Goal: Task Accomplishment & Management: Use online tool/utility

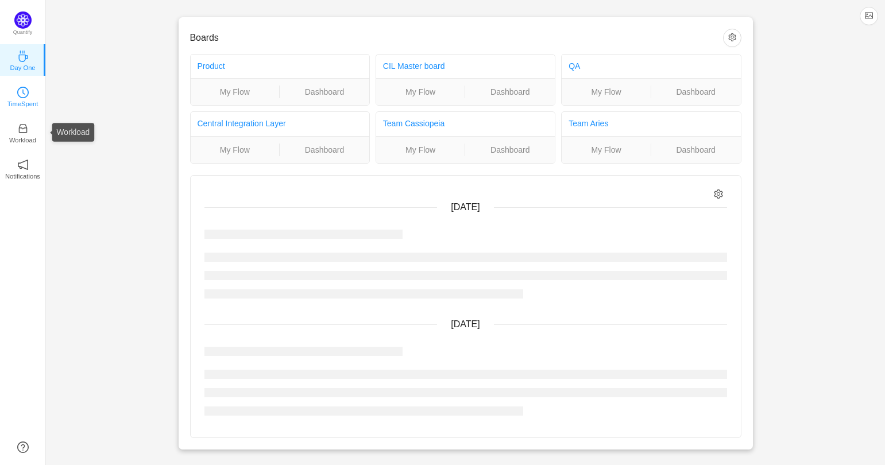
click at [29, 90] on link "TimeSpent" at bounding box center [22, 95] width 11 height 11
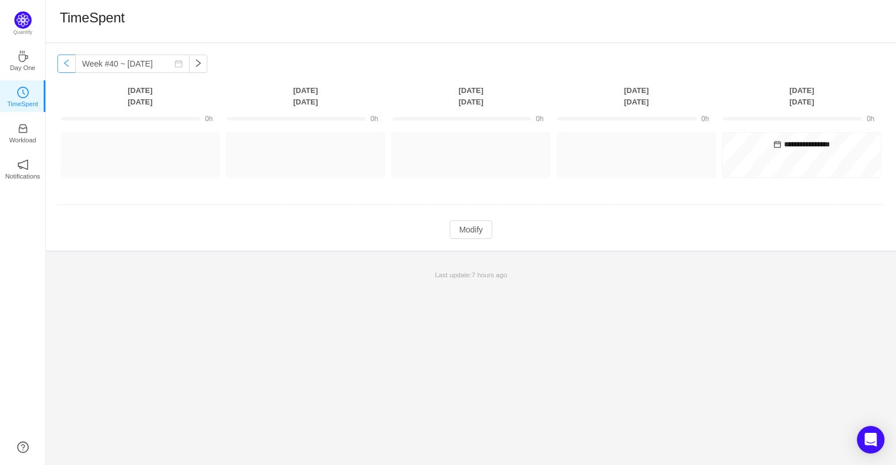
click at [68, 69] on button "button" at bounding box center [66, 64] width 18 height 18
type input "Week #39 ~ [DATE]"
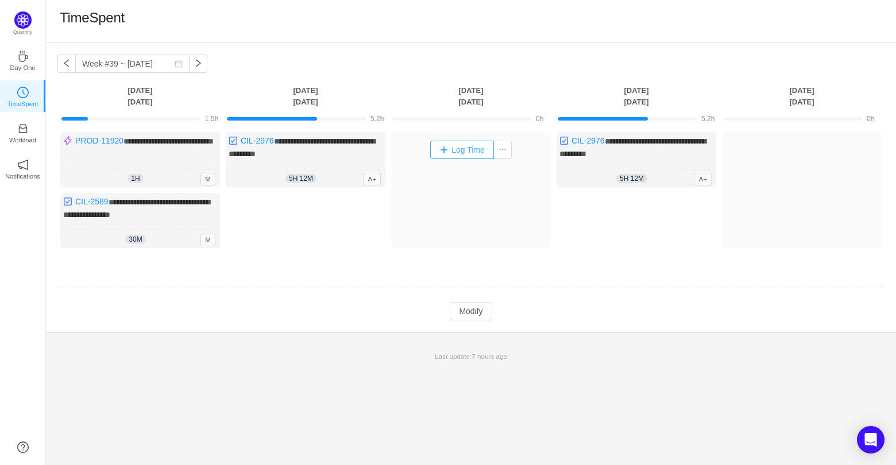
click at [459, 149] on button "Log Time" at bounding box center [462, 150] width 64 height 18
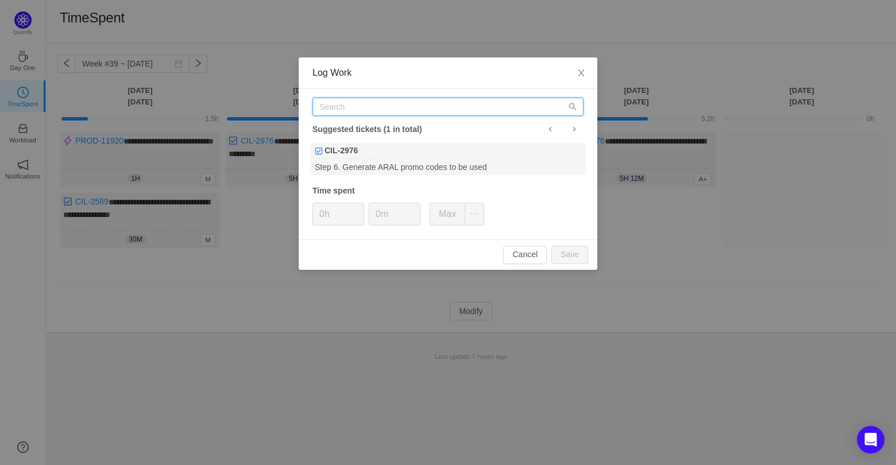
click at [446, 108] on input "text" at bounding box center [447, 107] width 271 height 18
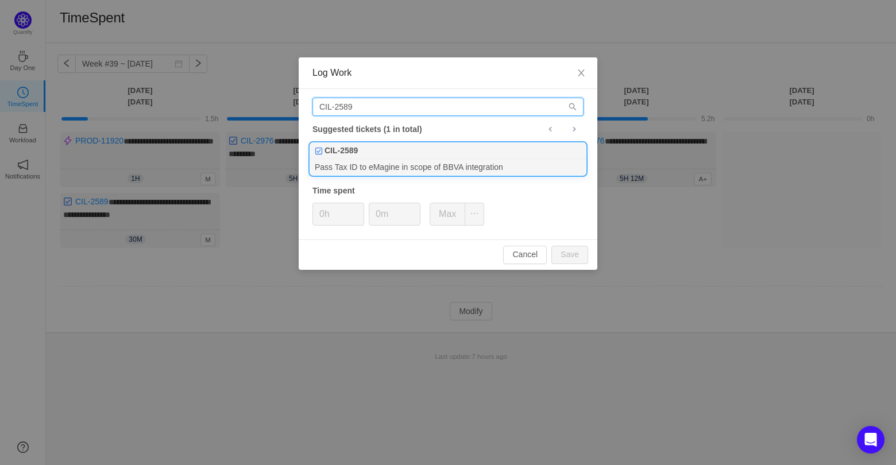
type input "CIL-2589"
click at [463, 169] on div "Pass Tax ID to eMagine in scope of BBVA integration" at bounding box center [448, 167] width 276 height 16
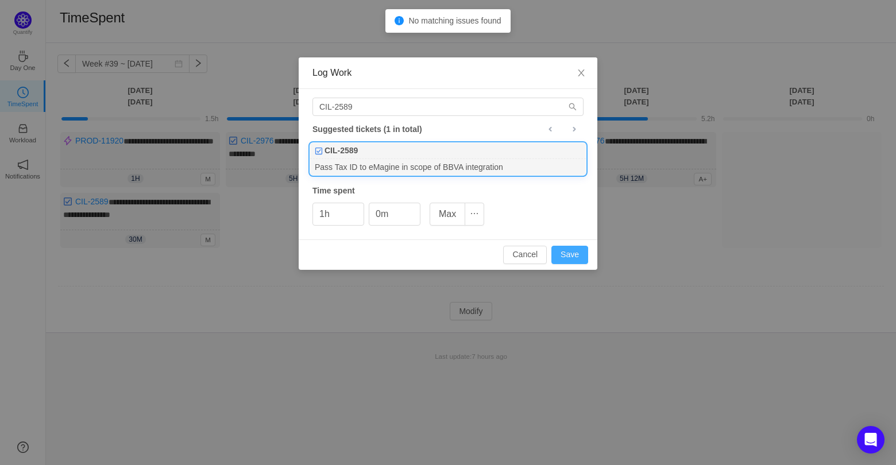
click at [570, 249] on button "Save" at bounding box center [569, 255] width 37 height 18
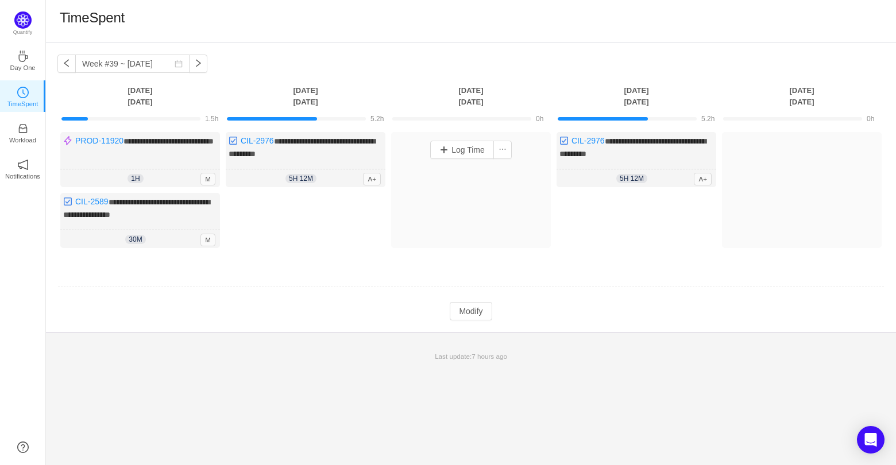
click at [476, 181] on div "Log Time" at bounding box center [471, 190] width 160 height 116
click at [0, 0] on button "Log Time" at bounding box center [0, 0] width 0 height 0
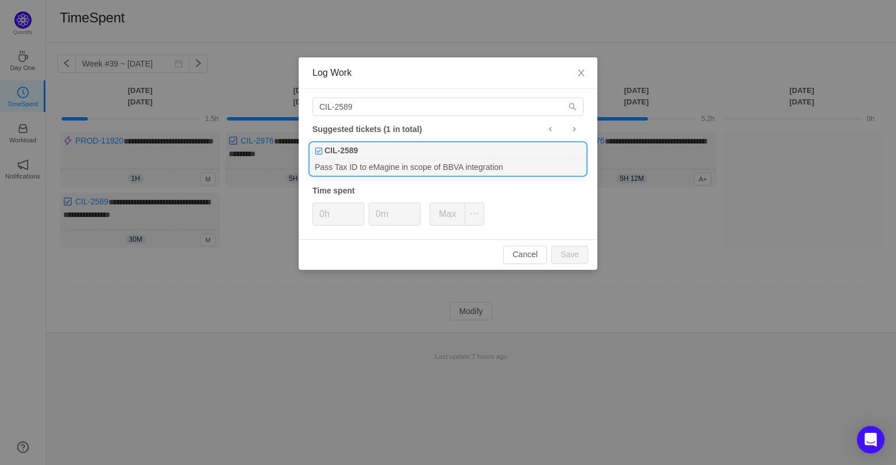
click at [503, 167] on div "Pass Tax ID to eMagine in scope of BBVA integration" at bounding box center [448, 167] width 276 height 16
click at [566, 252] on button "Save" at bounding box center [569, 255] width 37 height 18
type input "0h"
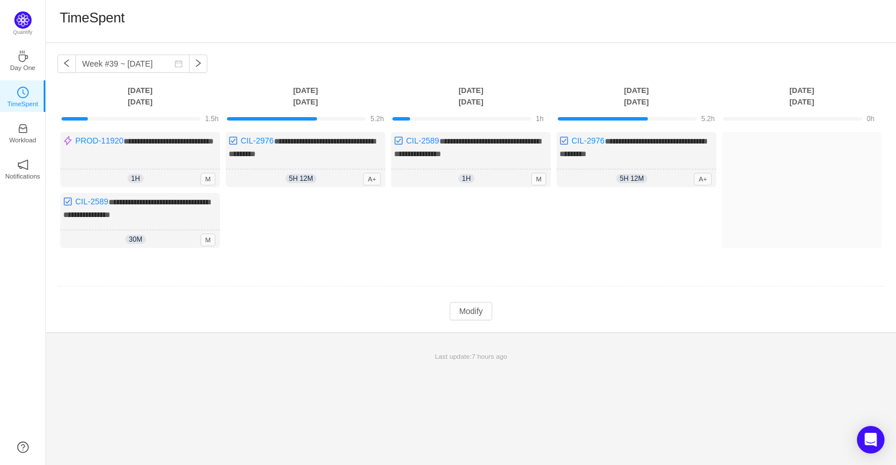
click at [339, 276] on td at bounding box center [470, 286] width 827 height 29
click at [468, 203] on div "Log Time" at bounding box center [471, 223] width 160 height 61
click at [475, 303] on button "Modify" at bounding box center [471, 311] width 42 height 18
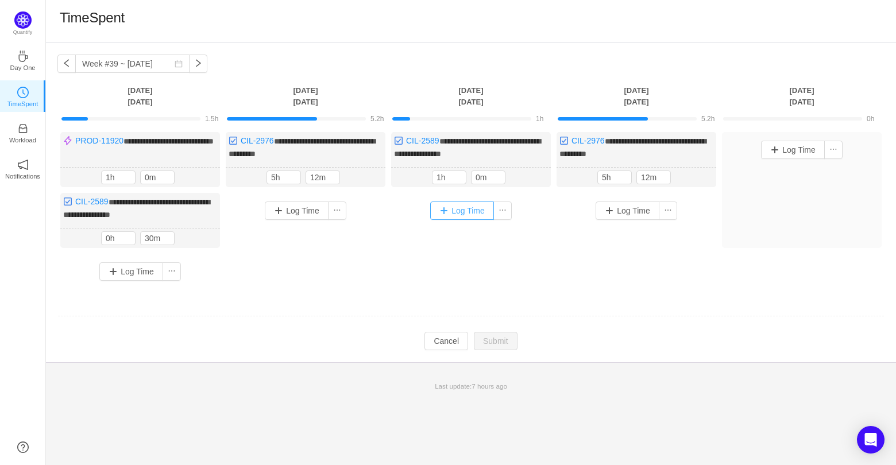
click at [445, 214] on button "Log Time" at bounding box center [462, 211] width 64 height 18
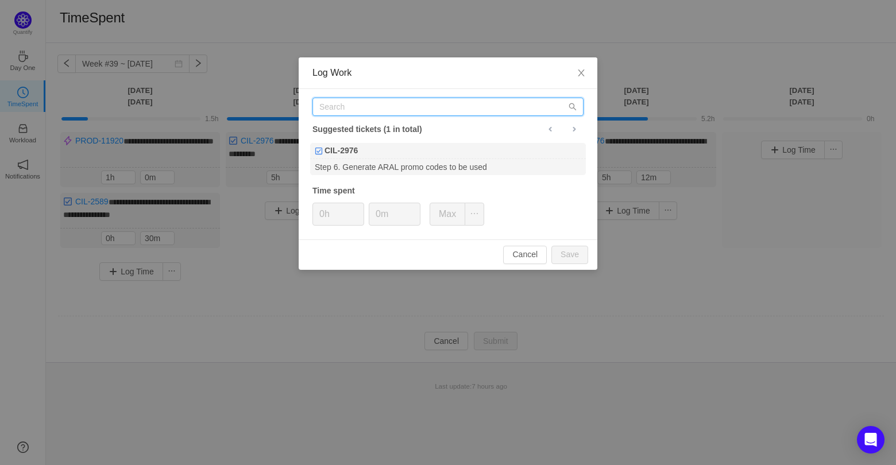
click at [376, 109] on input "text" at bounding box center [447, 107] width 271 height 18
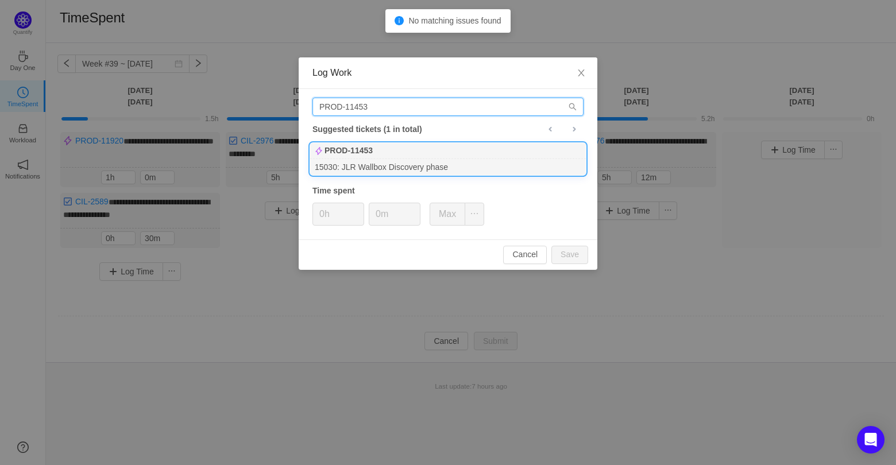
type input "PROD-11453"
click at [413, 157] on div "PROD-11453" at bounding box center [448, 151] width 276 height 16
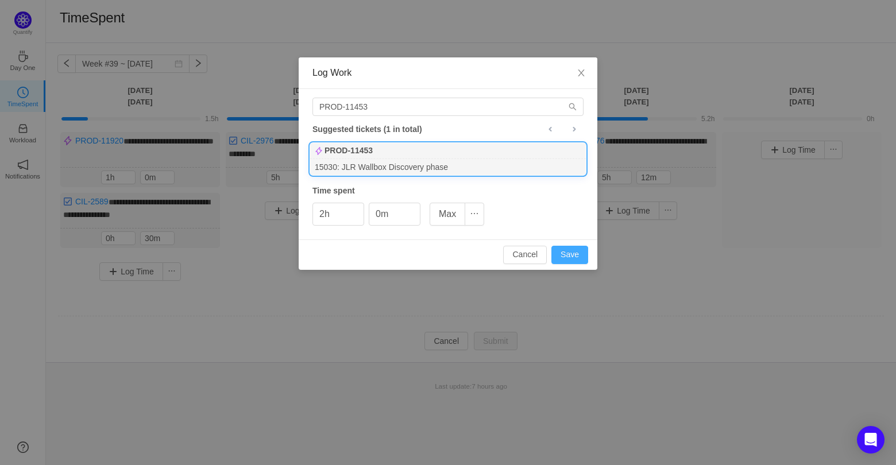
click at [569, 258] on button "Save" at bounding box center [569, 255] width 37 height 18
type input "0h"
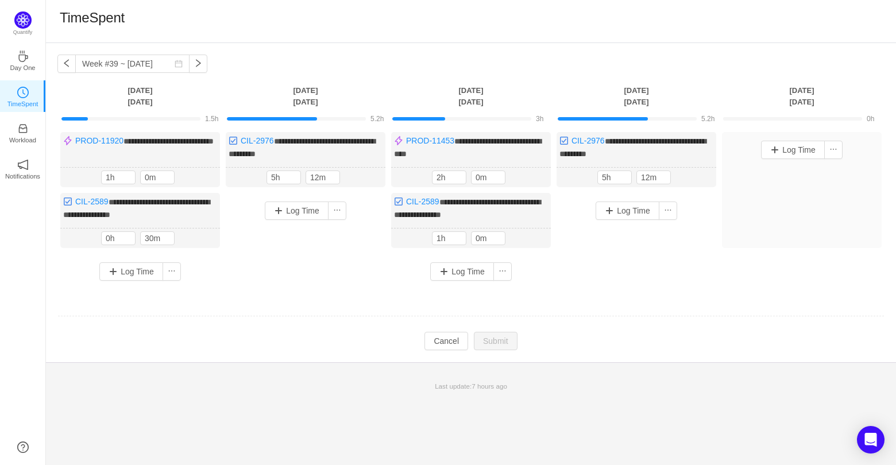
click at [783, 138] on div "Log Time" at bounding box center [802, 150] width 154 height 30
click at [781, 147] on button "Log Time" at bounding box center [793, 150] width 64 height 18
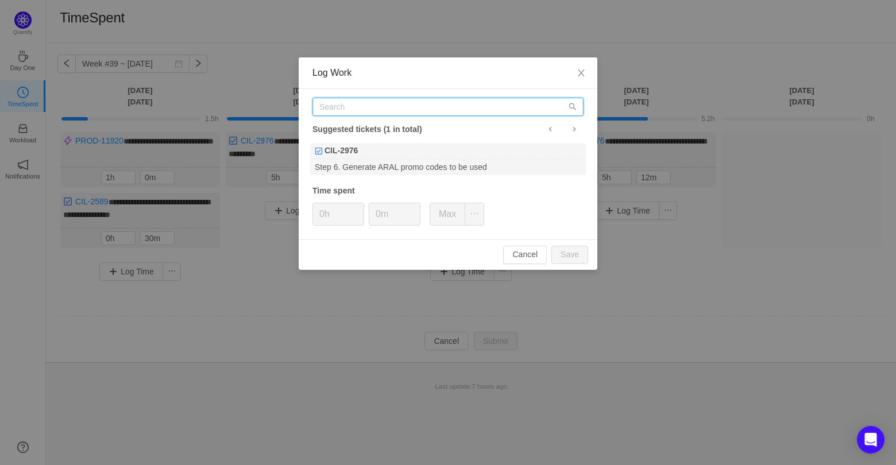
click at [372, 103] on input "text" at bounding box center [447, 107] width 271 height 18
paste input "CIL-2976"
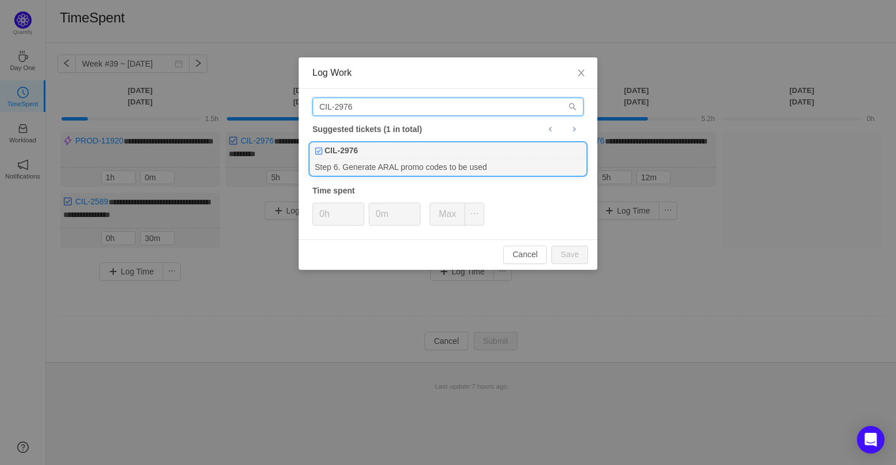
type input "CIL-2976"
click at [385, 163] on div "Step 6. Generate ARAL promo codes to be used" at bounding box center [448, 167] width 276 height 16
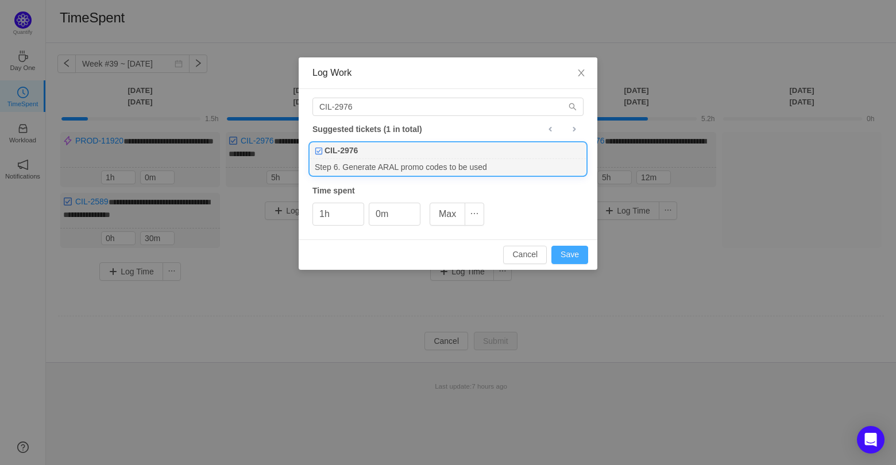
click at [576, 251] on button "Save" at bounding box center [569, 255] width 37 height 18
type input "0h"
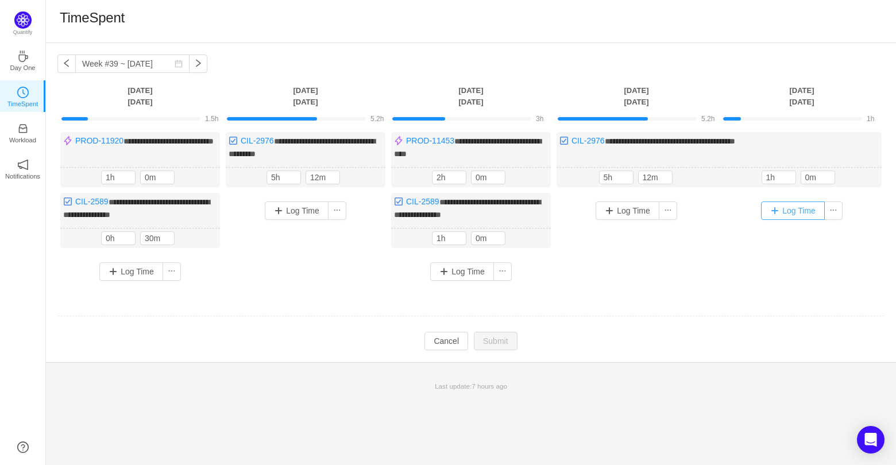
click at [789, 213] on button "Log Time" at bounding box center [793, 211] width 64 height 18
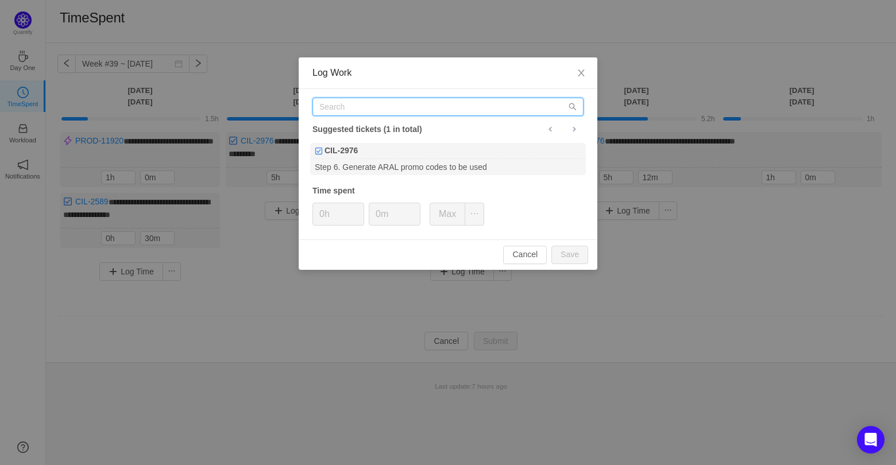
click at [351, 108] on input "text" at bounding box center [447, 107] width 271 height 18
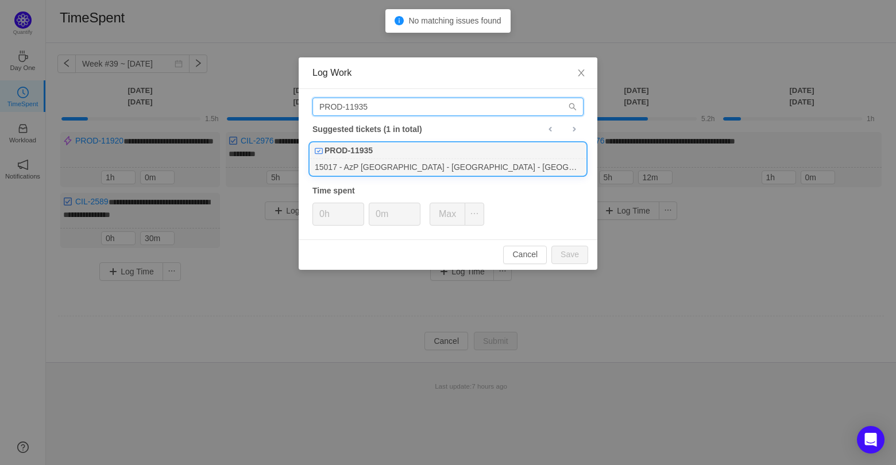
type input "PROD-11935"
click at [385, 165] on div "15017 - AzP [GEOGRAPHIC_DATA] - [GEOGRAPHIC_DATA] - [GEOGRAPHIC_DATA]" at bounding box center [448, 167] width 276 height 16
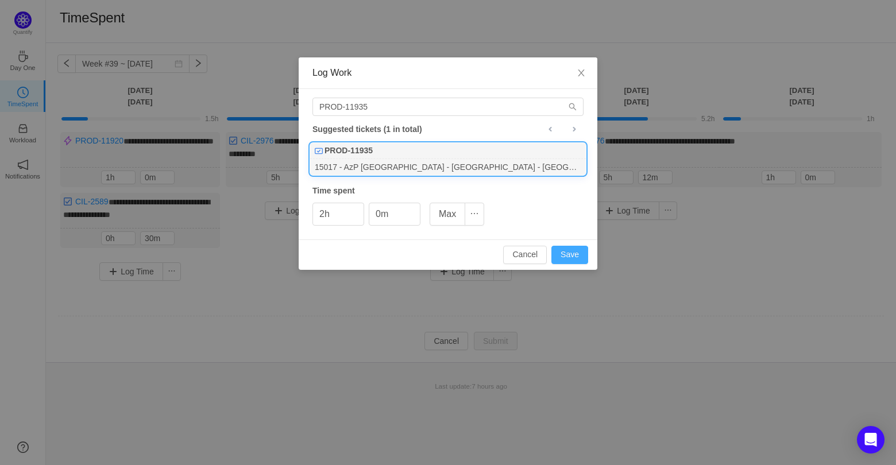
click at [573, 255] on button "Save" at bounding box center [569, 255] width 37 height 18
type input "0h"
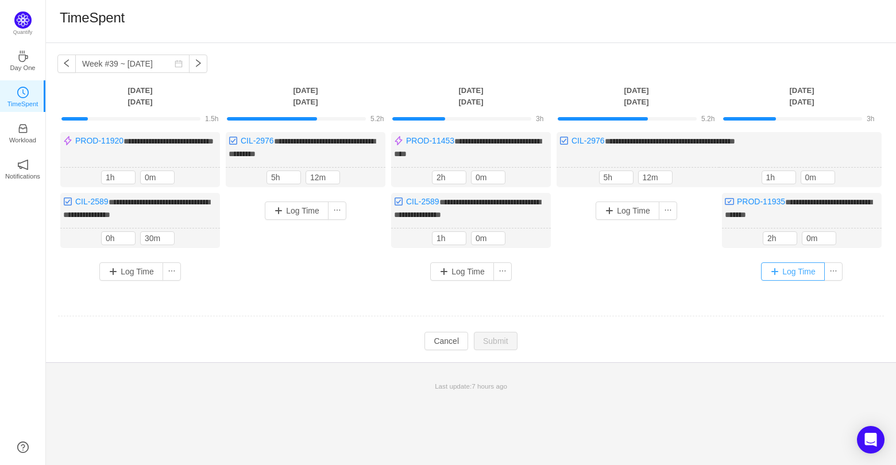
click at [790, 274] on button "Log Time" at bounding box center [793, 271] width 64 height 18
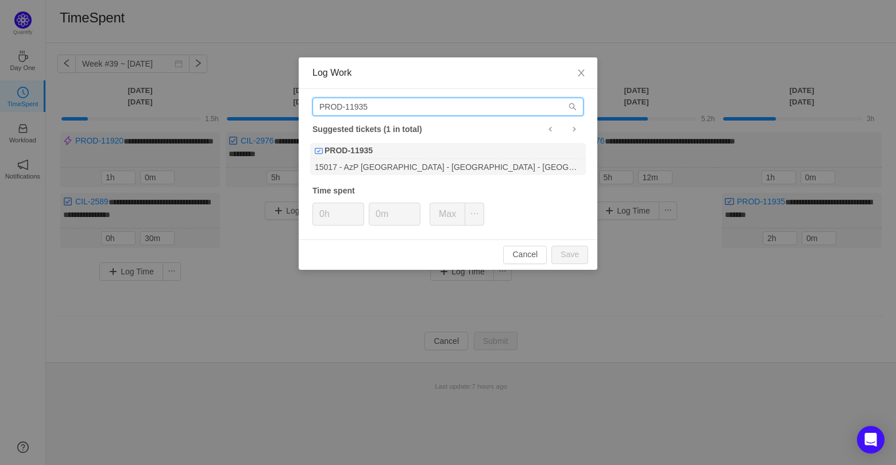
click at [378, 108] on input "PROD-11935" at bounding box center [447, 107] width 271 height 18
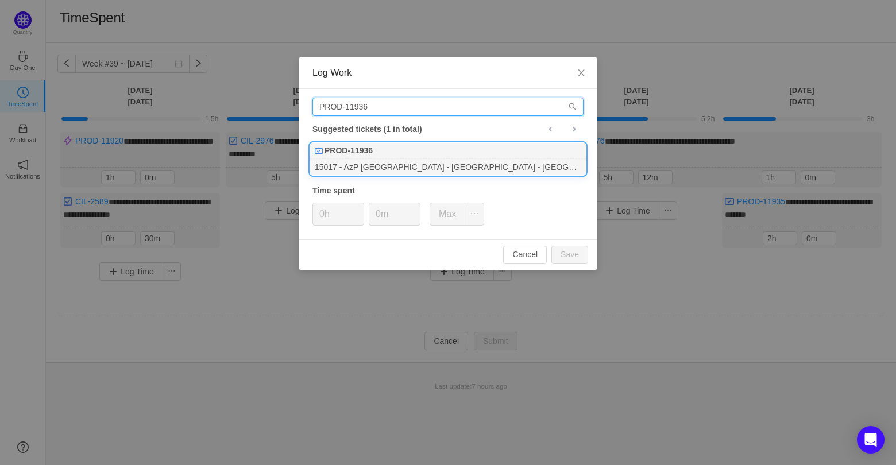
type input "PROD-11936"
click at [369, 163] on div "15017 - AzP [GEOGRAPHIC_DATA] - [GEOGRAPHIC_DATA] - [GEOGRAPHIC_DATA]" at bounding box center [448, 167] width 276 height 16
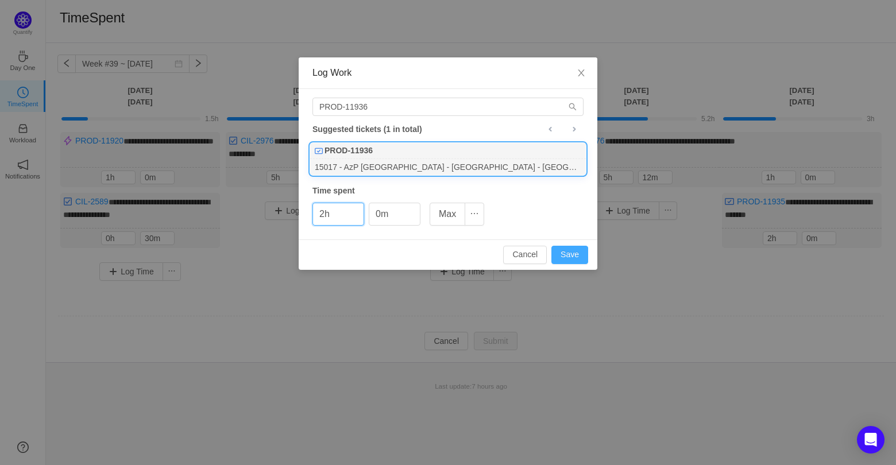
click at [579, 253] on button "Save" at bounding box center [569, 255] width 37 height 18
type input "0h"
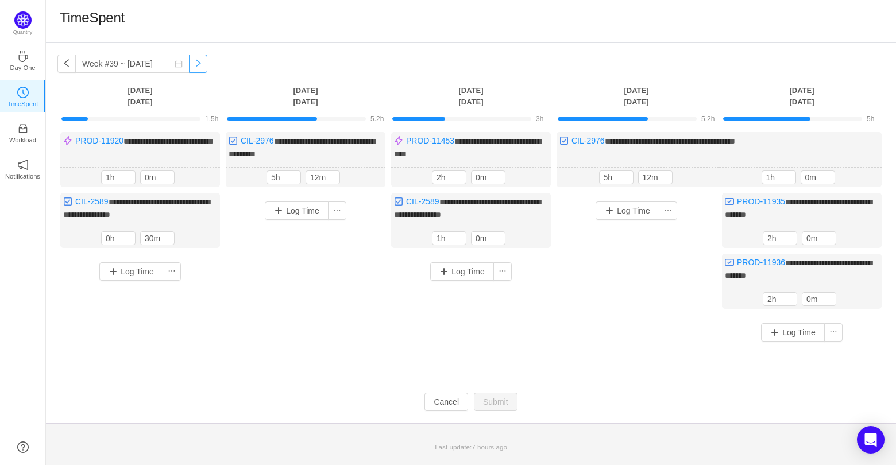
click at [190, 64] on button "button" at bounding box center [198, 64] width 18 height 18
type input "Week #40 ~ [DATE]"
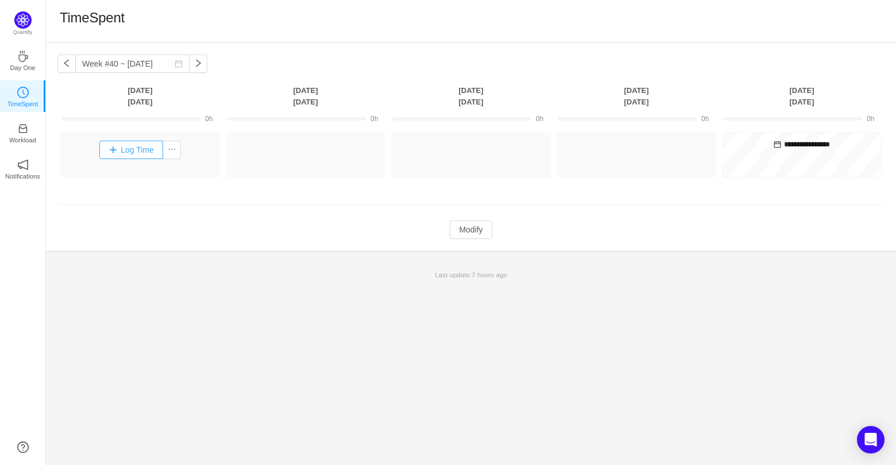
click at [119, 146] on button "Log Time" at bounding box center [131, 150] width 64 height 18
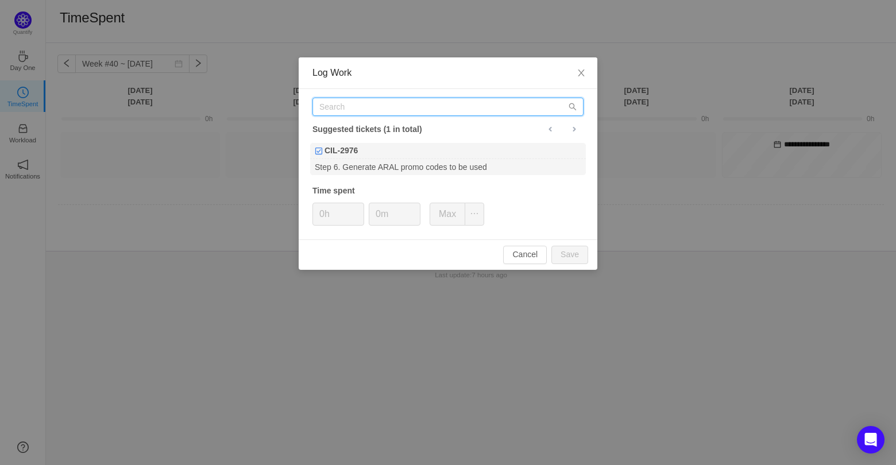
click at [343, 106] on input "text" at bounding box center [447, 107] width 271 height 18
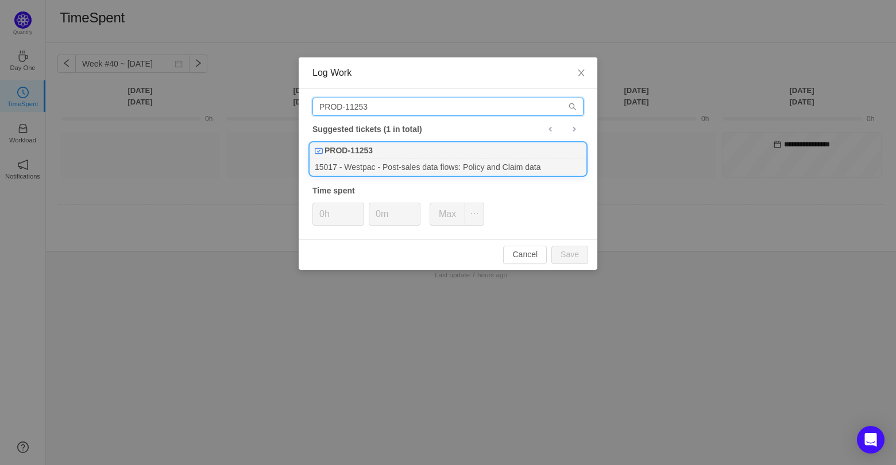
type input "PROD-11253"
click at [399, 159] on div "15017 - Westpac - Post-sales data flows: Policy and Claim data" at bounding box center [448, 167] width 276 height 16
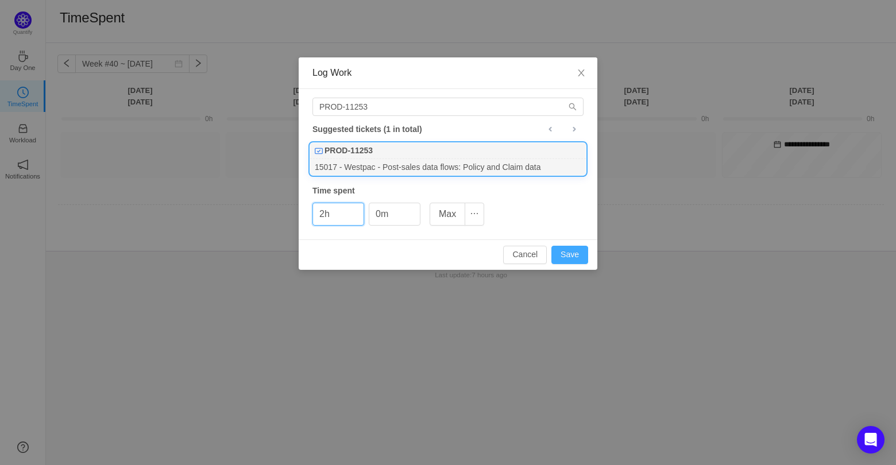
drag, startPoint x: 572, startPoint y: 252, endPoint x: 555, endPoint y: 253, distance: 17.2
click at [572, 252] on button "Save" at bounding box center [569, 255] width 37 height 18
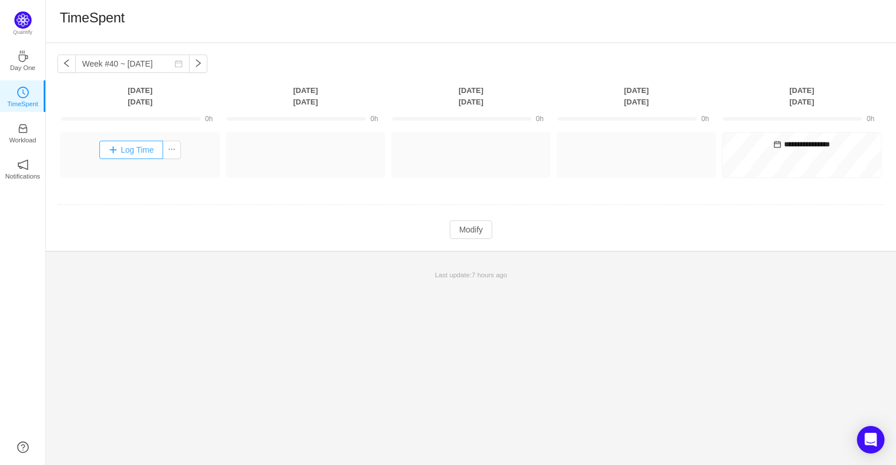
click at [128, 154] on button "Log Time" at bounding box center [131, 150] width 64 height 18
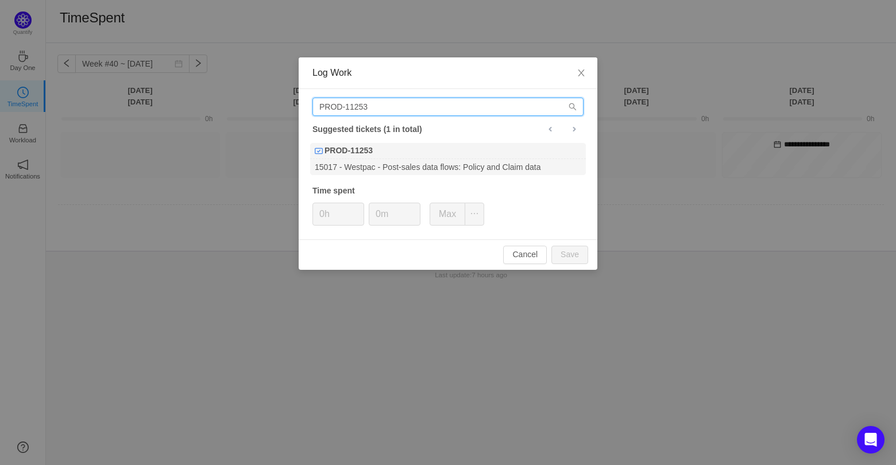
click at [407, 110] on input "PROD-11253" at bounding box center [447, 107] width 271 height 18
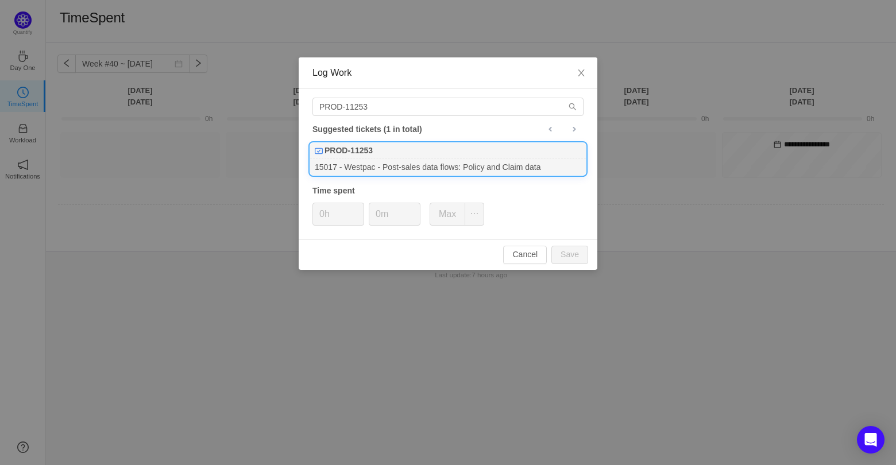
click at [451, 171] on div "15017 - Westpac - Post-sales data flows: Policy and Claim data" at bounding box center [448, 167] width 276 height 16
click at [577, 253] on button "Save" at bounding box center [569, 255] width 37 height 18
type input "0h"
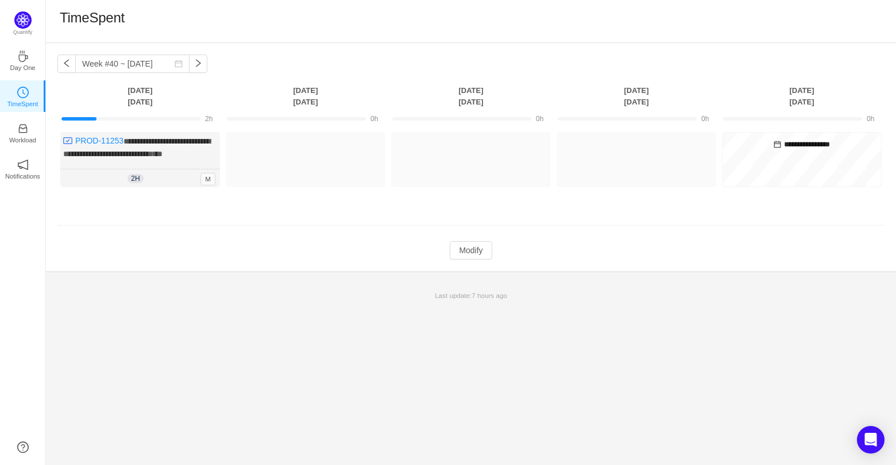
click at [138, 230] on td at bounding box center [470, 225] width 827 height 29
click at [465, 258] on button "Modify" at bounding box center [471, 250] width 42 height 18
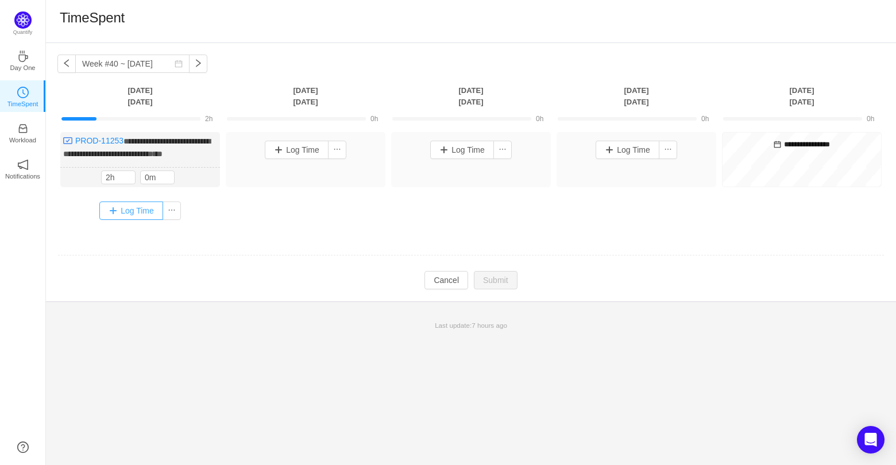
click at [119, 217] on button "Log Time" at bounding box center [131, 211] width 64 height 18
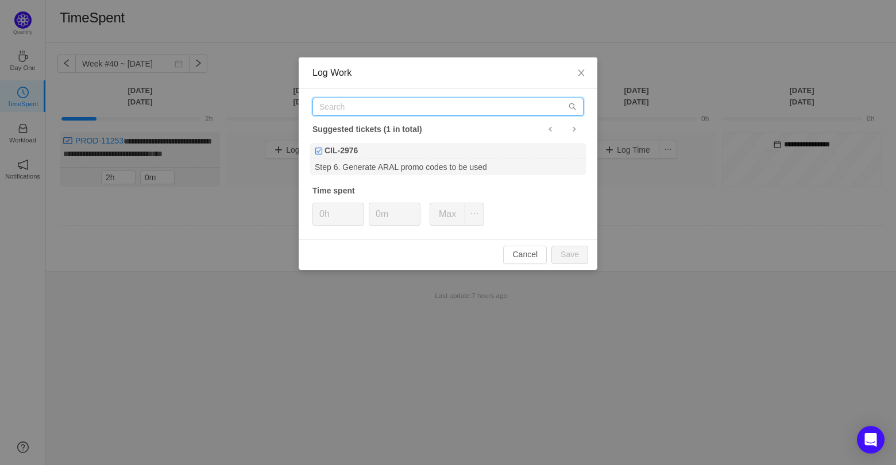
click at [350, 104] on input "text" at bounding box center [447, 107] width 271 height 18
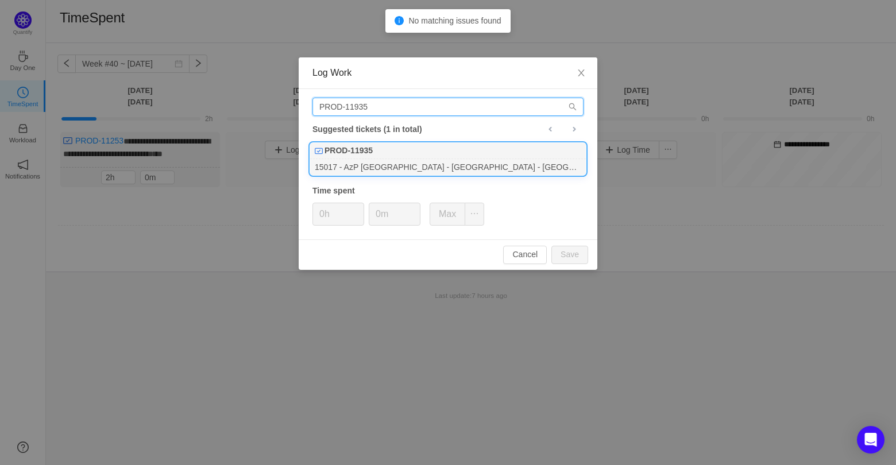
type input "PROD-11935"
click at [405, 152] on div "PROD-11935" at bounding box center [448, 151] width 276 height 16
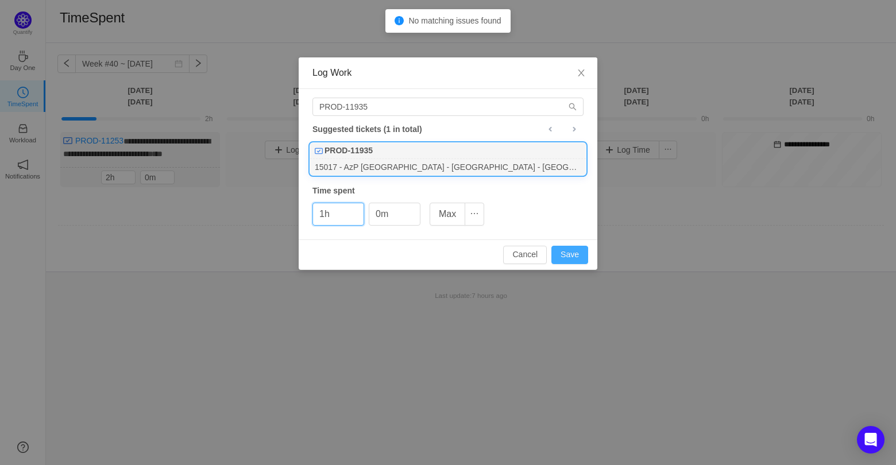
click at [584, 254] on button "Save" at bounding box center [569, 255] width 37 height 18
type input "0h"
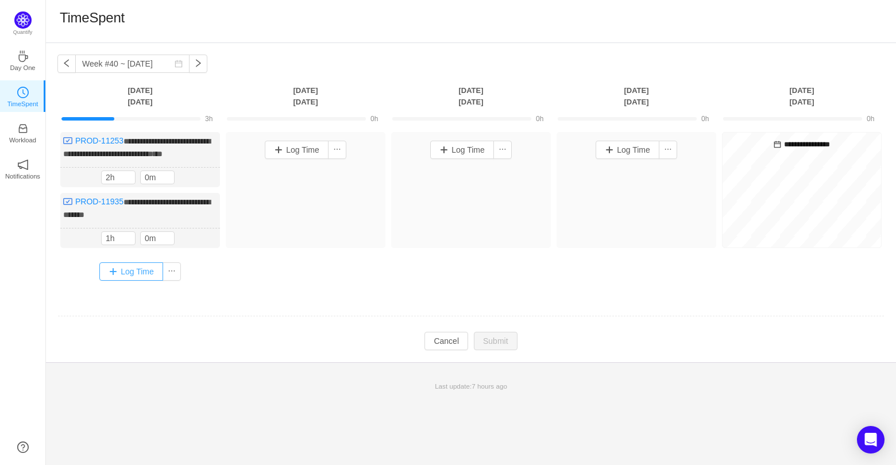
click at [116, 274] on button "Log Time" at bounding box center [131, 271] width 64 height 18
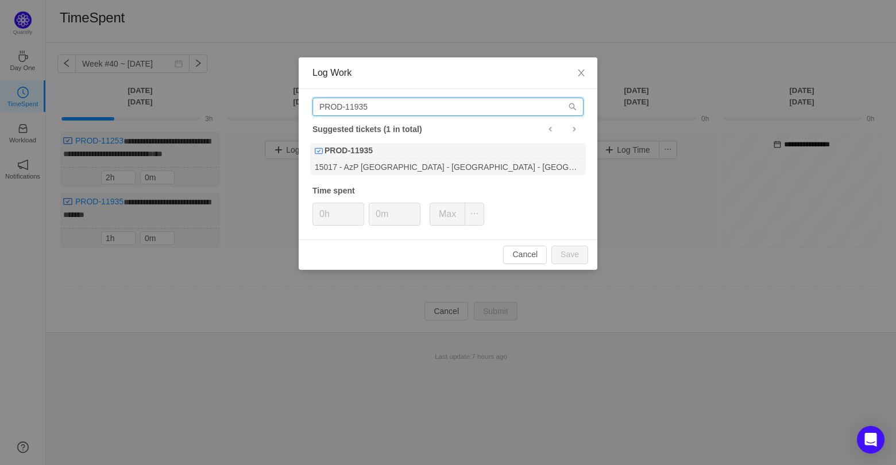
click at [432, 107] on input "PROD-11935" at bounding box center [447, 107] width 271 height 18
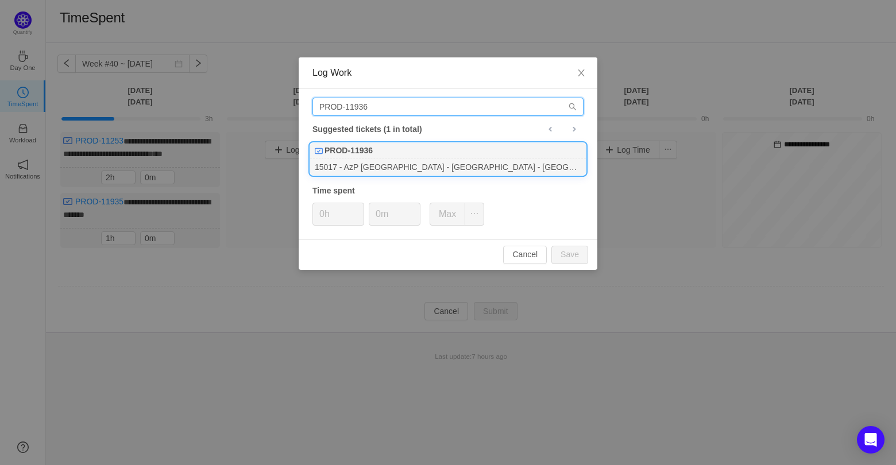
type input "PROD-11936"
click at [371, 156] on b "PROD-11936" at bounding box center [348, 151] width 48 height 12
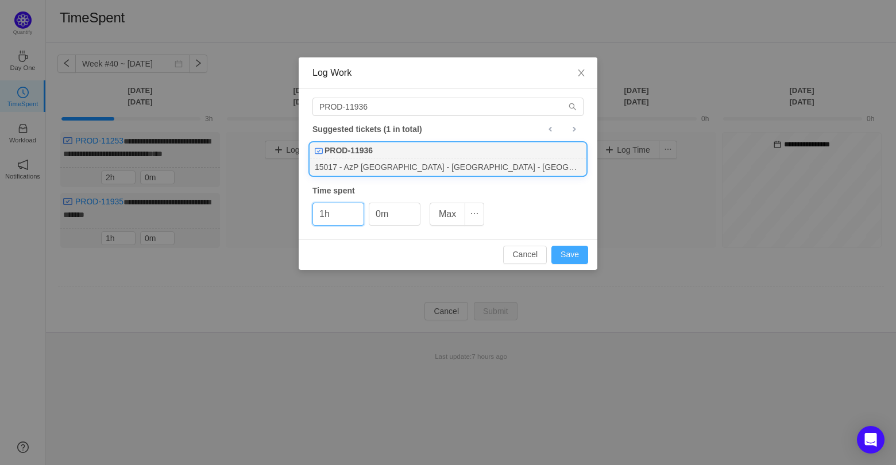
click at [577, 257] on button "Save" at bounding box center [569, 255] width 37 height 18
type input "0h"
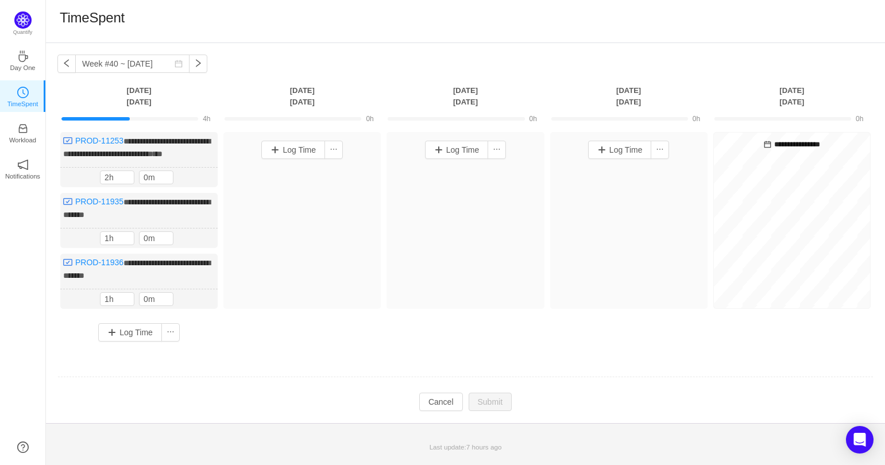
click at [320, 345] on div "**********" at bounding box center [465, 241] width 816 height 218
click at [281, 143] on button "Log Time" at bounding box center [293, 150] width 64 height 18
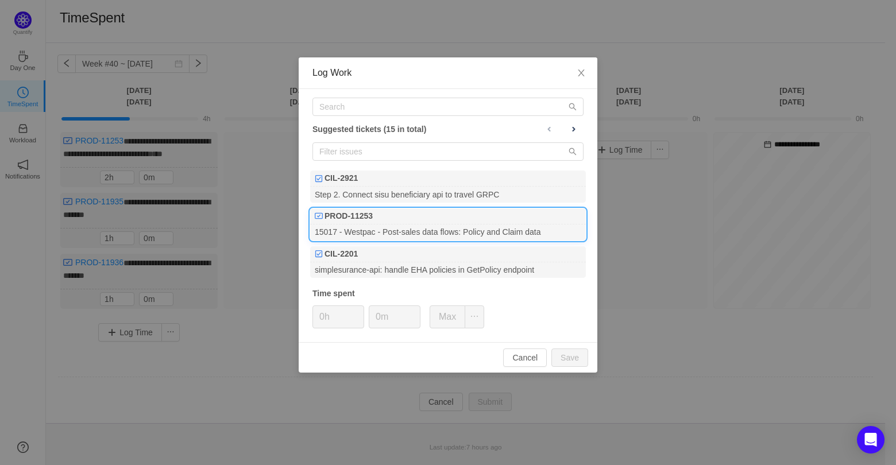
click at [422, 233] on div "15017 - Westpac - Post-sales data flows: Policy and Claim data" at bounding box center [448, 233] width 276 height 16
drag, startPoint x: 570, startPoint y: 358, endPoint x: 477, endPoint y: 323, distance: 98.7
click at [567, 357] on button "Save" at bounding box center [569, 358] width 37 height 18
type input "0h"
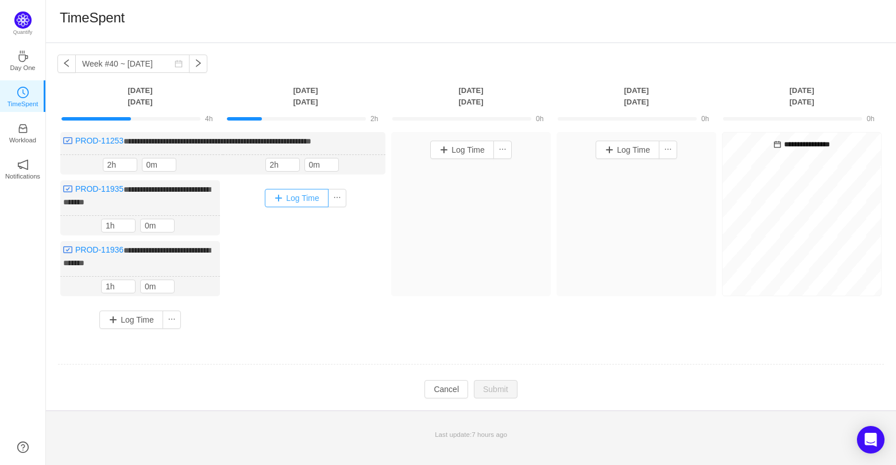
click at [280, 201] on button "Log Time" at bounding box center [297, 198] width 64 height 18
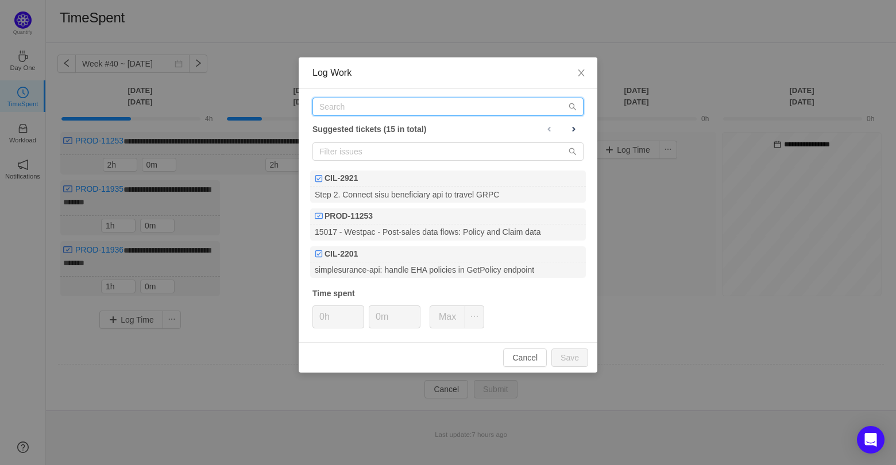
click at [410, 109] on input "text" at bounding box center [447, 107] width 271 height 18
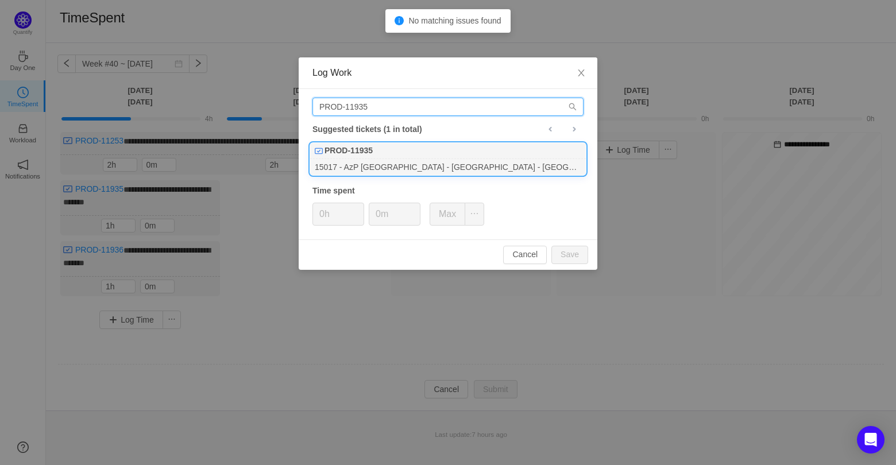
type input "PROD-11935"
click at [393, 157] on div "PROD-11935" at bounding box center [448, 151] width 276 height 16
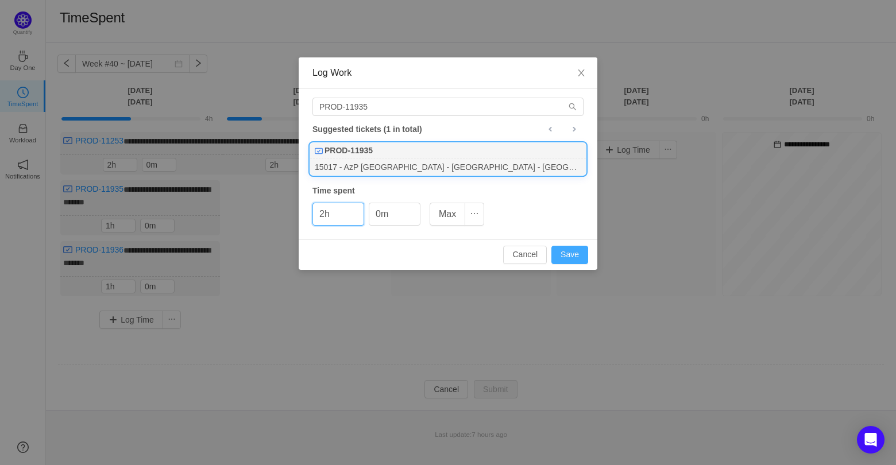
click at [574, 258] on button "Save" at bounding box center [569, 255] width 37 height 18
type input "0h"
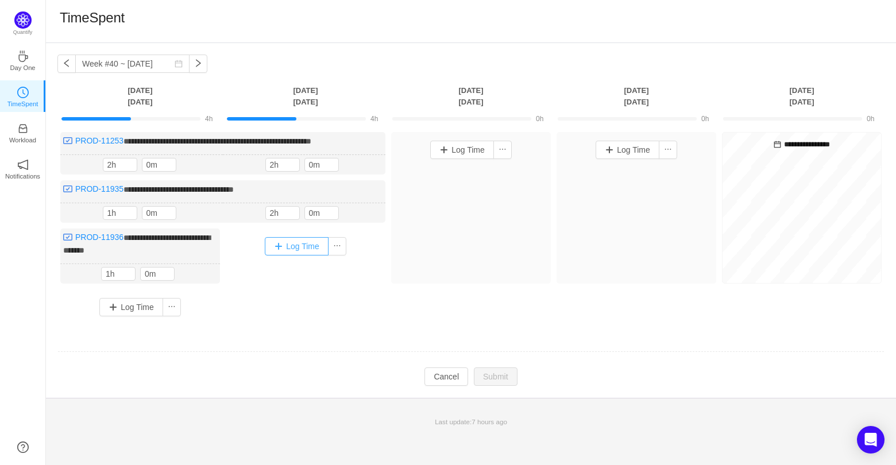
click at [286, 251] on button "Log Time" at bounding box center [297, 246] width 64 height 18
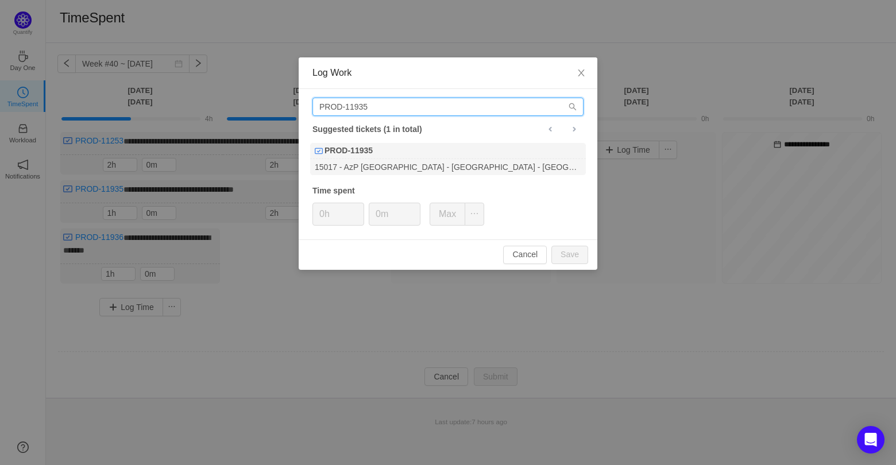
click at [381, 107] on input "PROD-11935" at bounding box center [447, 107] width 271 height 18
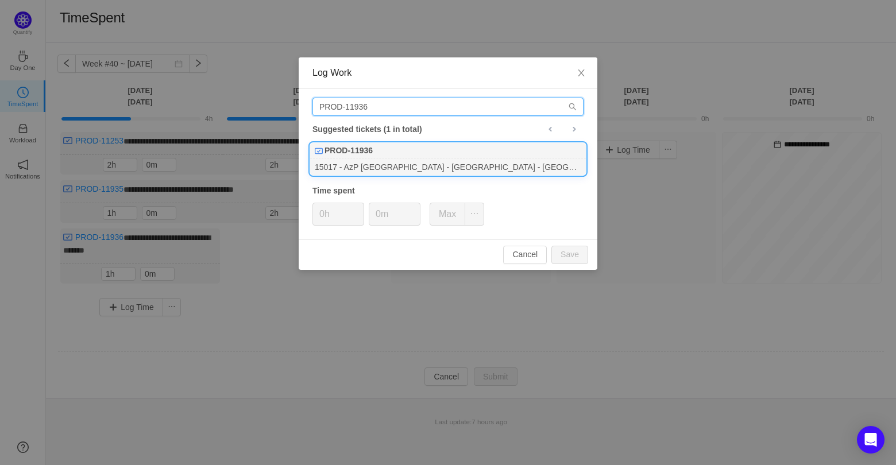
type input "PROD-11936"
click at [399, 157] on div "PROD-11936" at bounding box center [448, 151] width 276 height 16
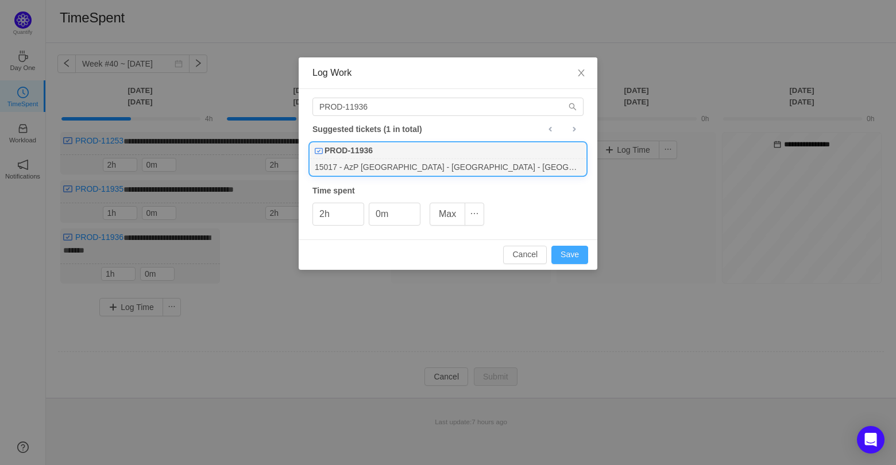
click at [580, 253] on button "Save" at bounding box center [569, 255] width 37 height 18
type input "0h"
